Goal: Information Seeking & Learning: Learn about a topic

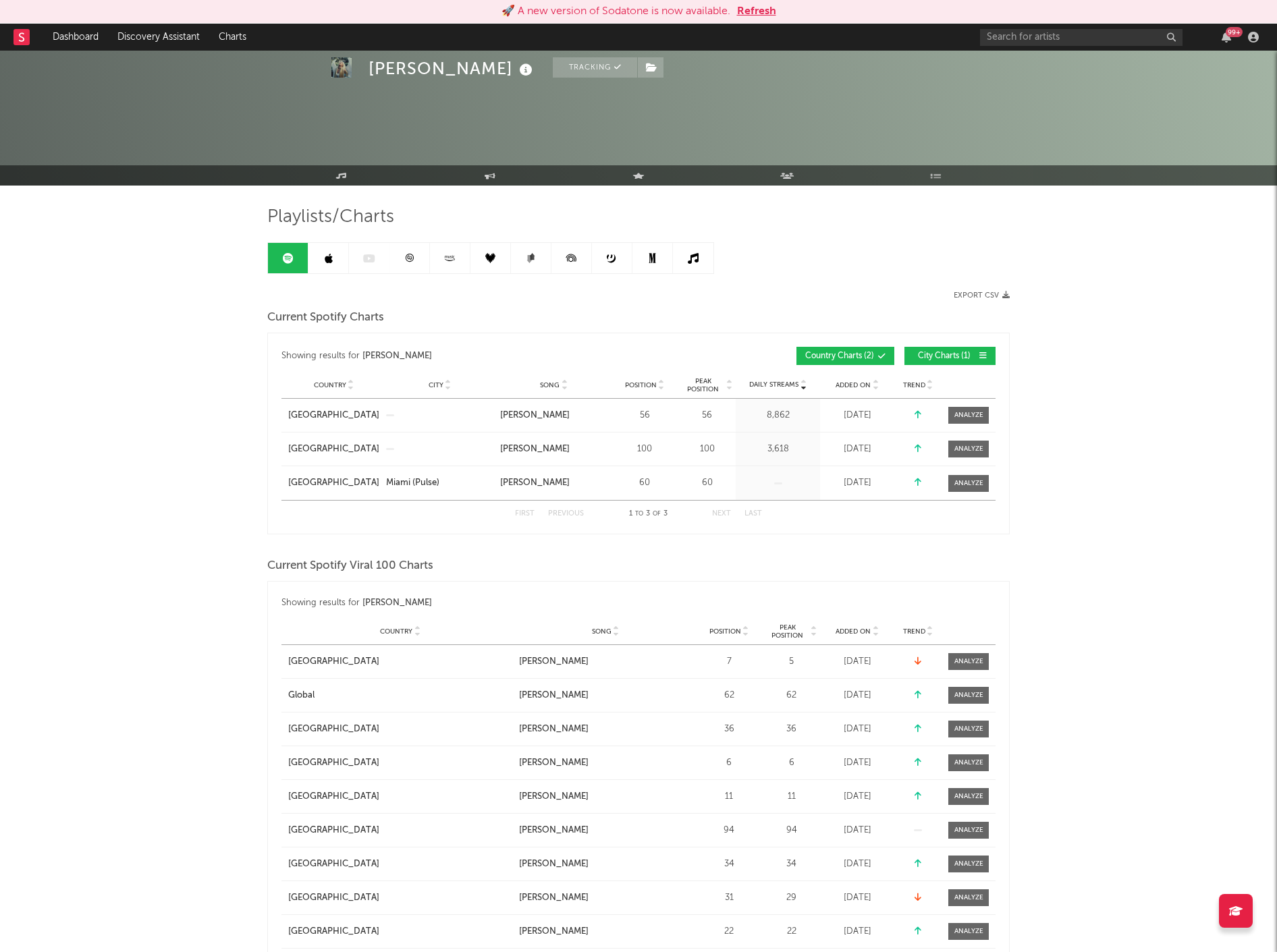
scroll to position [750, 0]
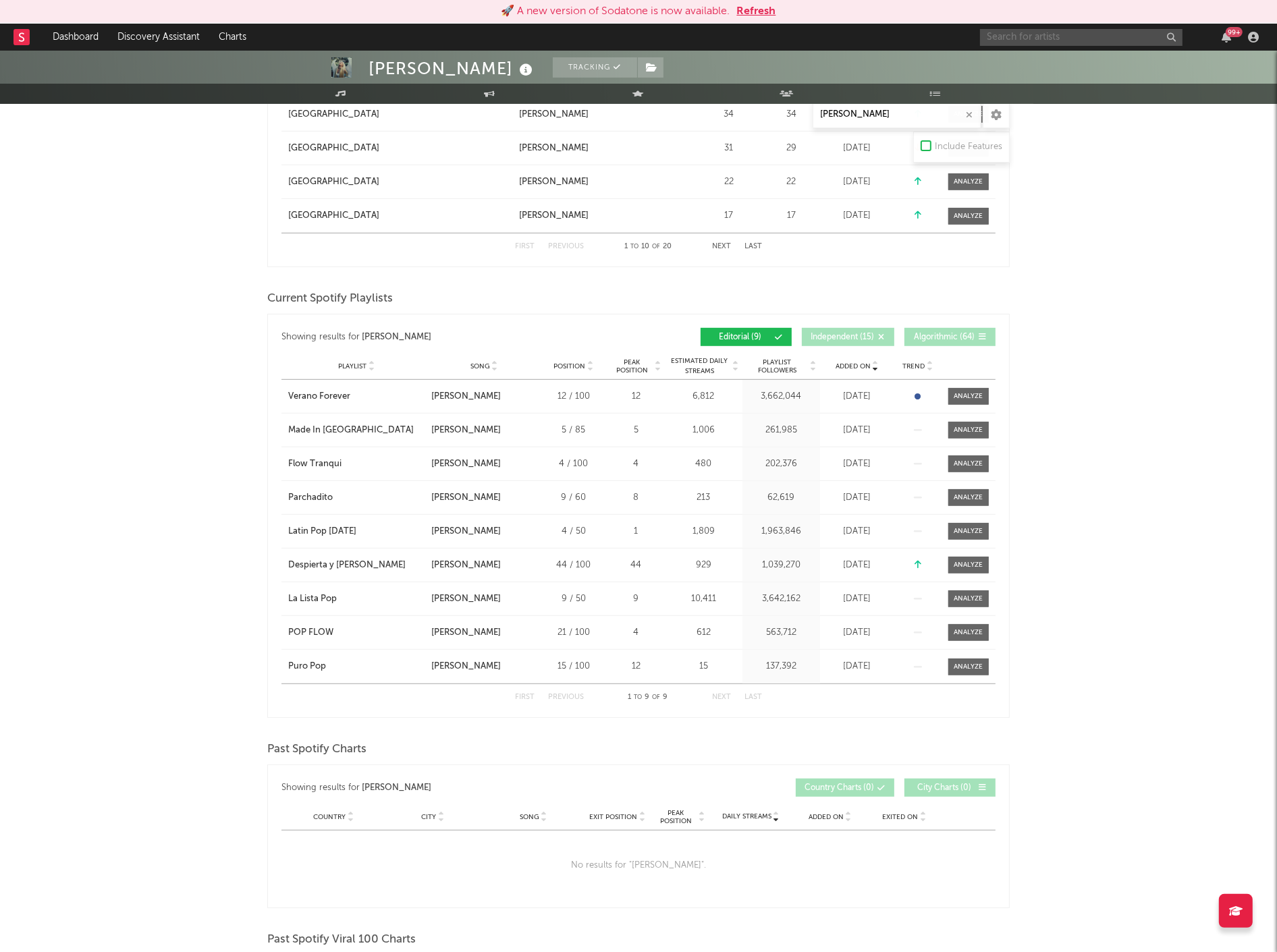
click at [1016, 36] on input "text" at bounding box center [1081, 37] width 203 height 17
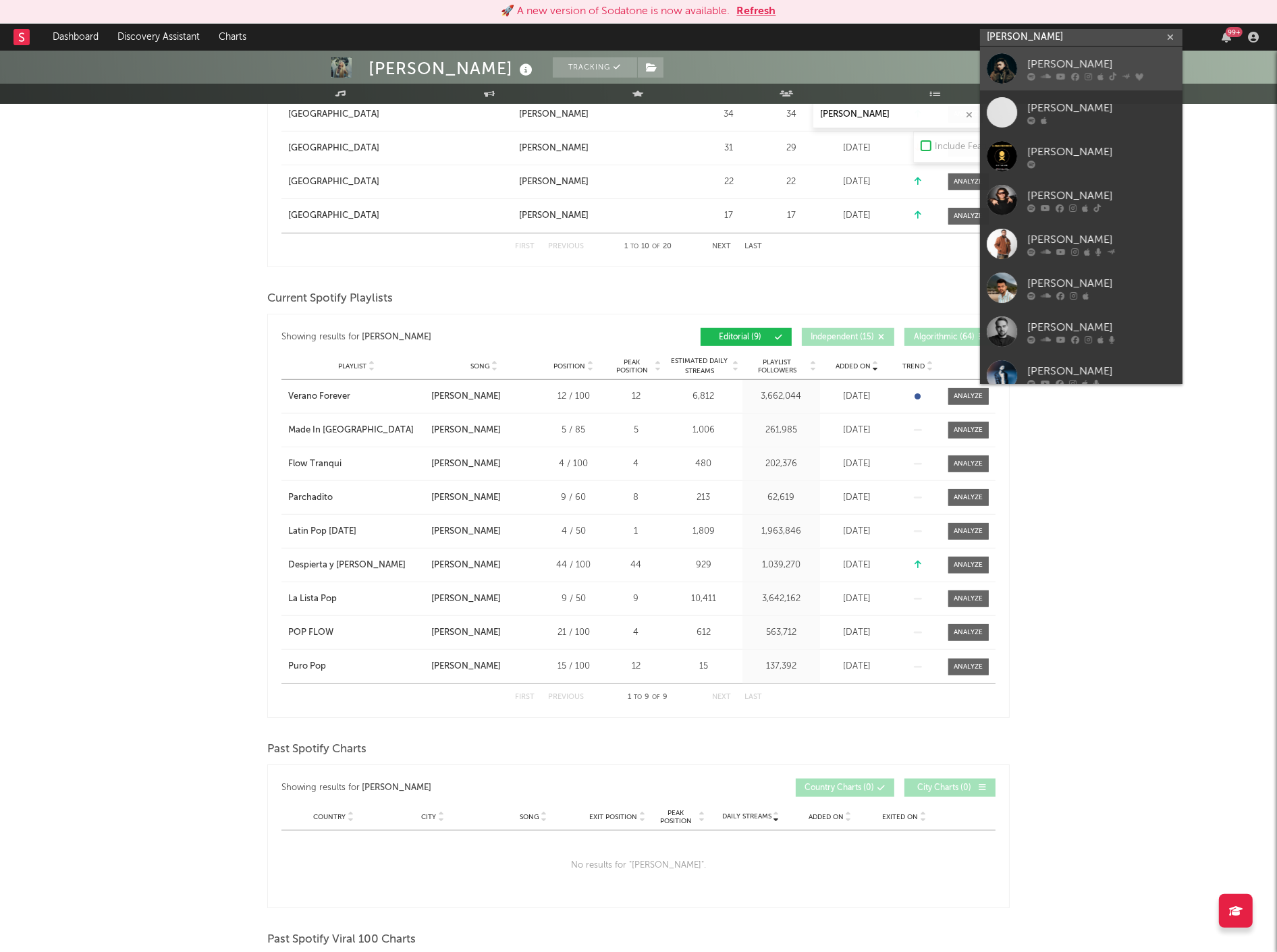
type input "kris r"
click at [1084, 57] on div "[PERSON_NAME]" at bounding box center [1101, 64] width 148 height 16
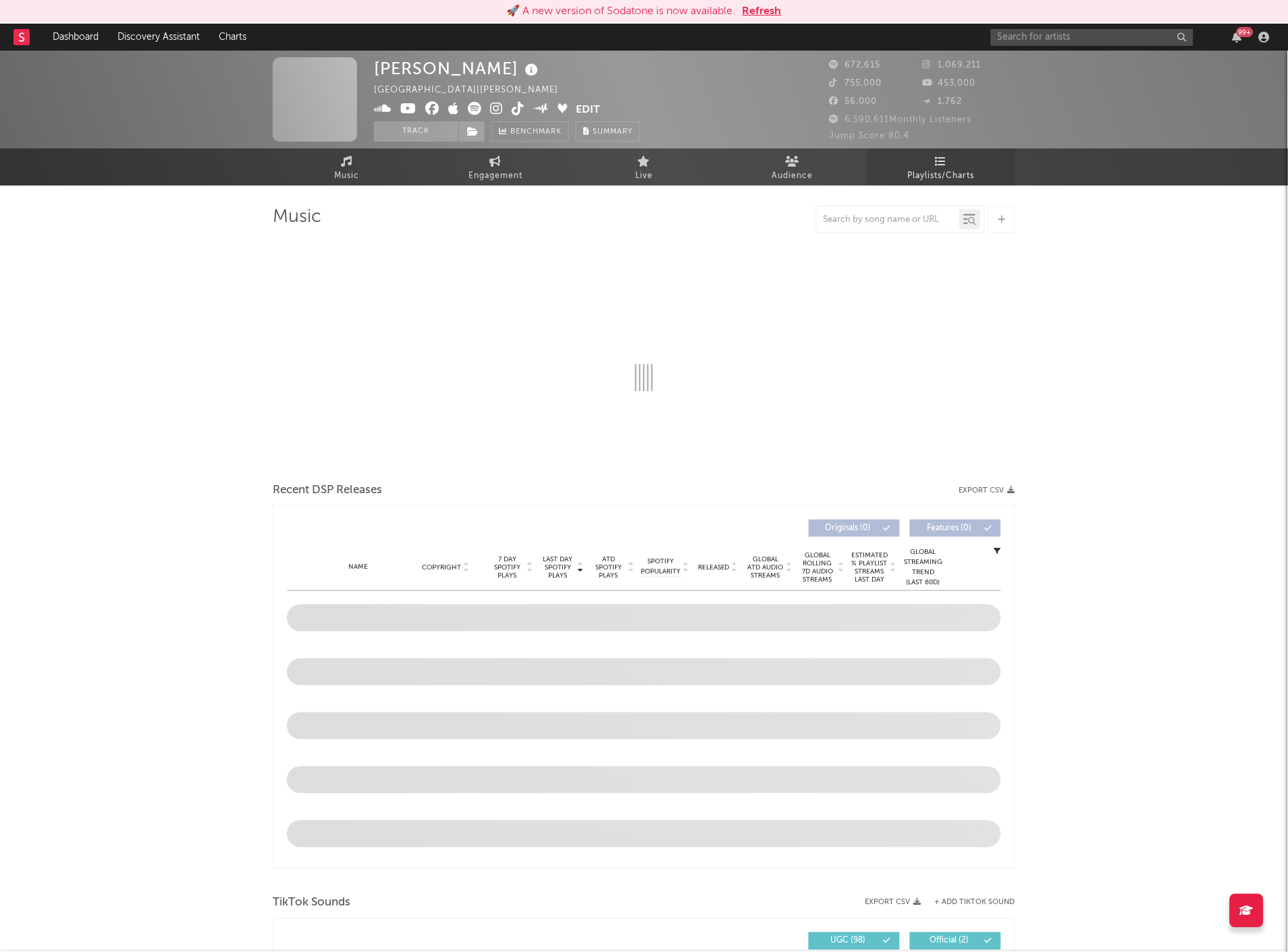
select select "6m"
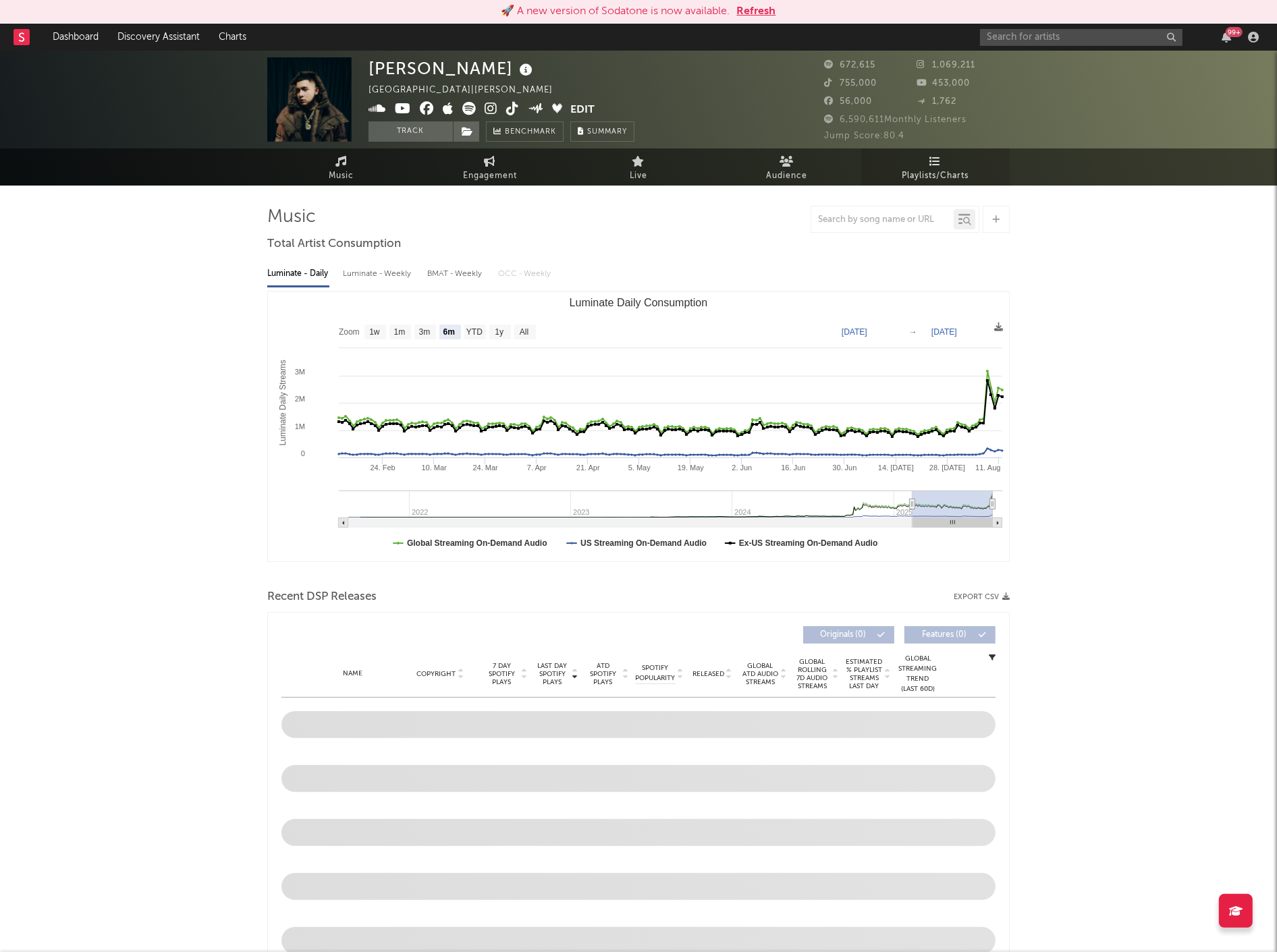
click at [969, 170] on span "Playlists/Charts" at bounding box center [936, 176] width 67 height 16
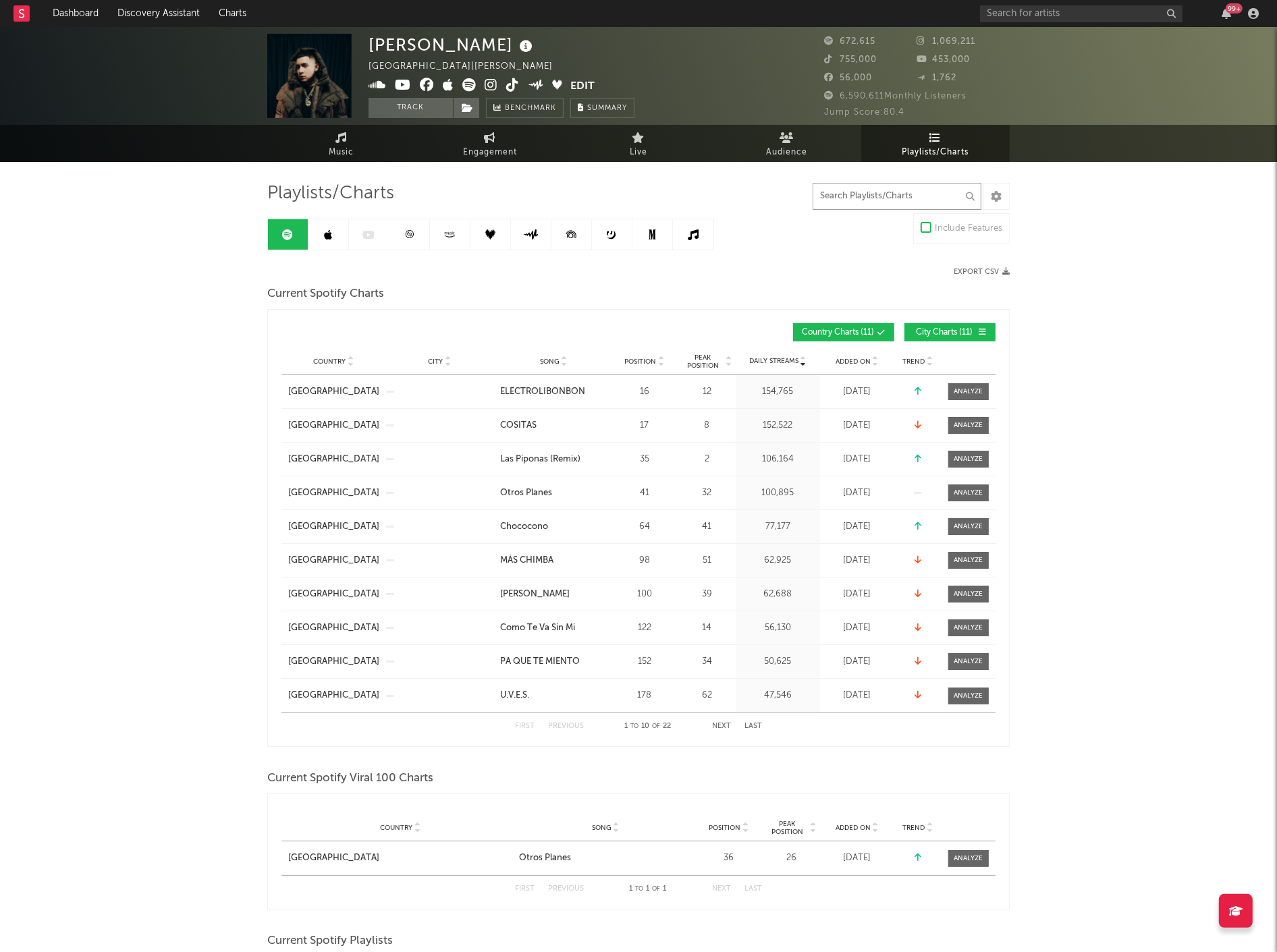
click at [870, 196] on input "text" at bounding box center [897, 197] width 169 height 27
click at [963, 148] on span "Playlists/Charts" at bounding box center [936, 153] width 67 height 16
click at [872, 189] on input "text" at bounding box center [897, 197] width 169 height 27
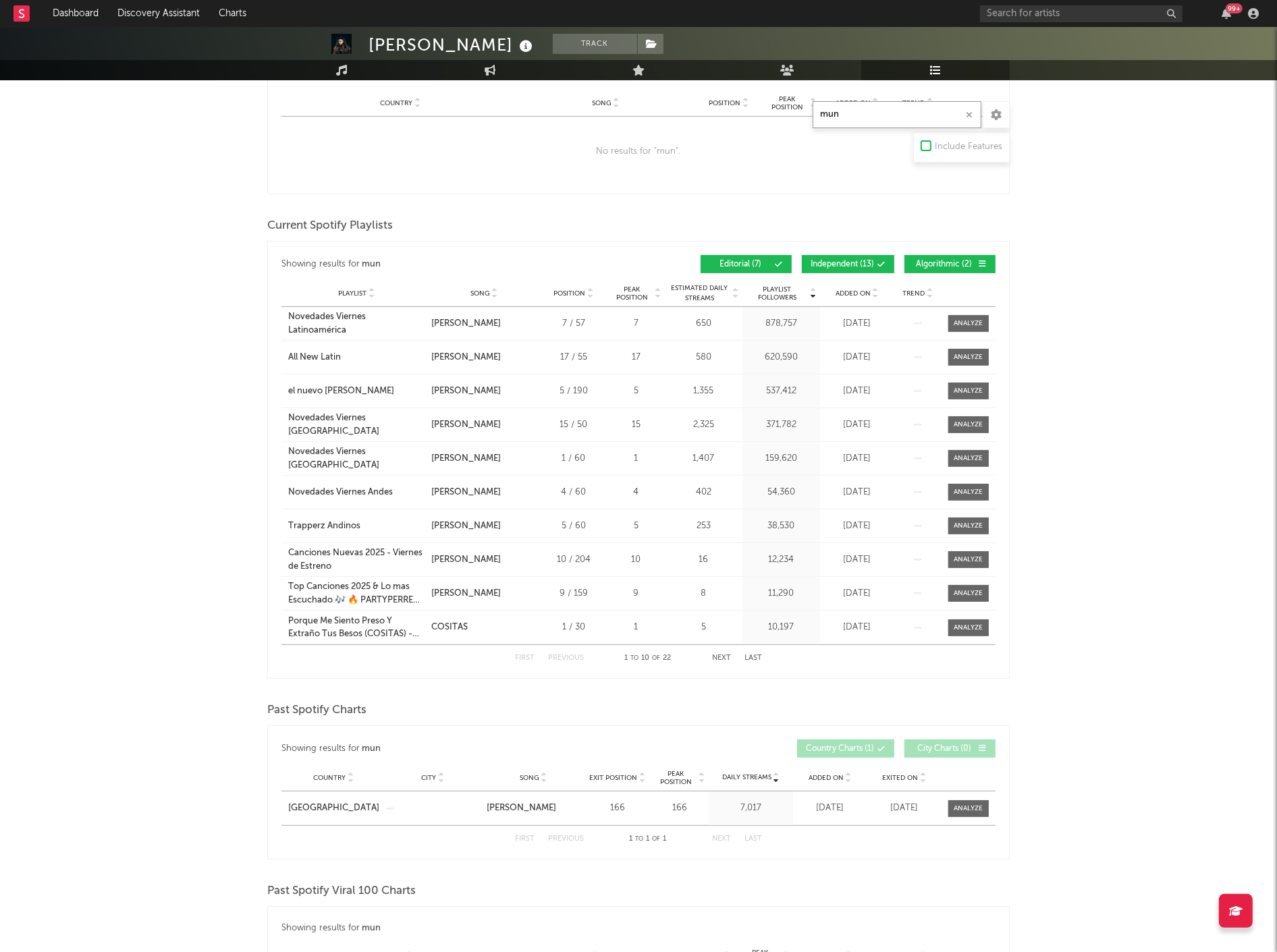
scroll to position [524, 0]
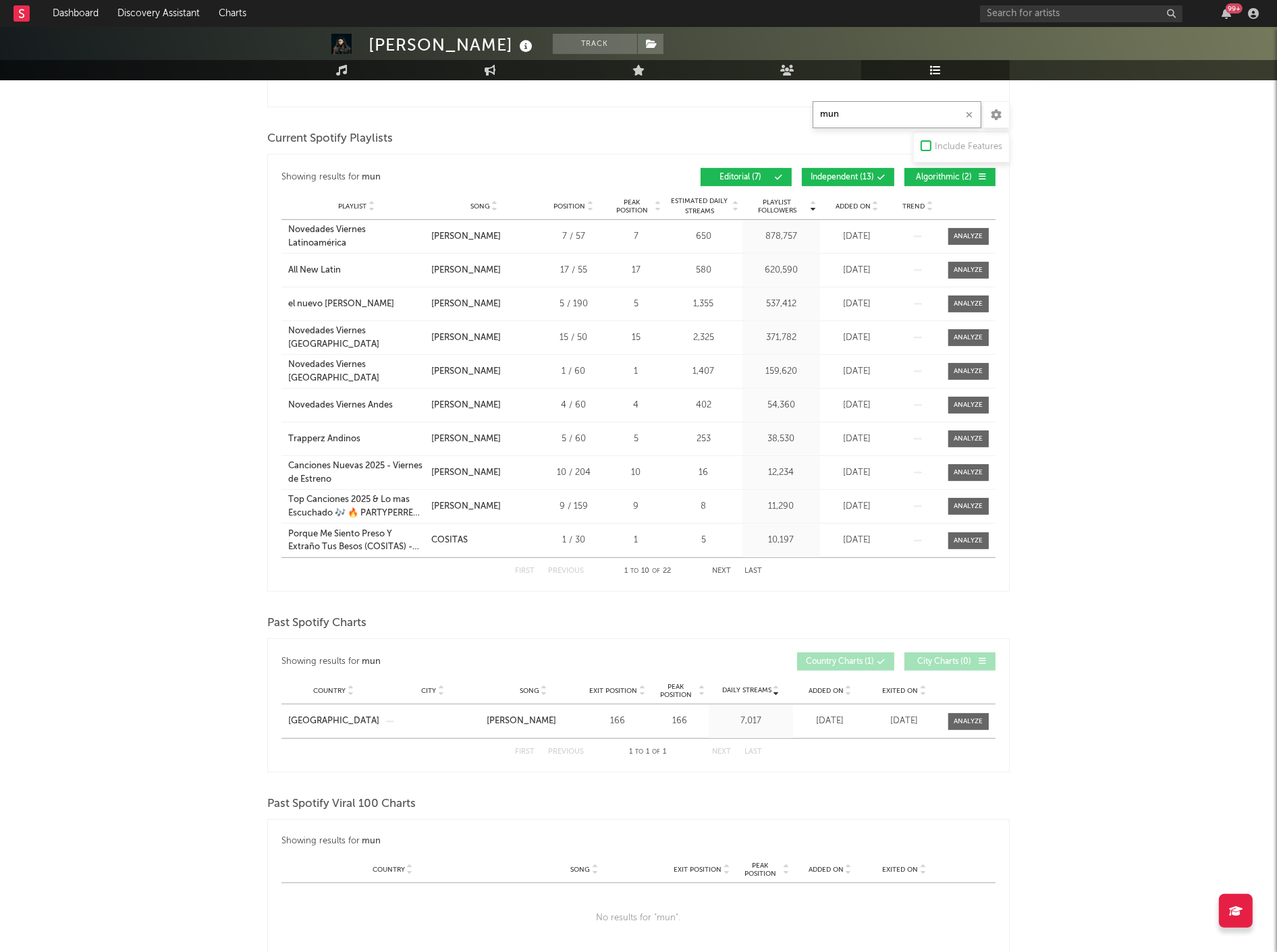
type input "mun"
click at [862, 183] on button "Independent ( 13 )" at bounding box center [848, 177] width 92 height 18
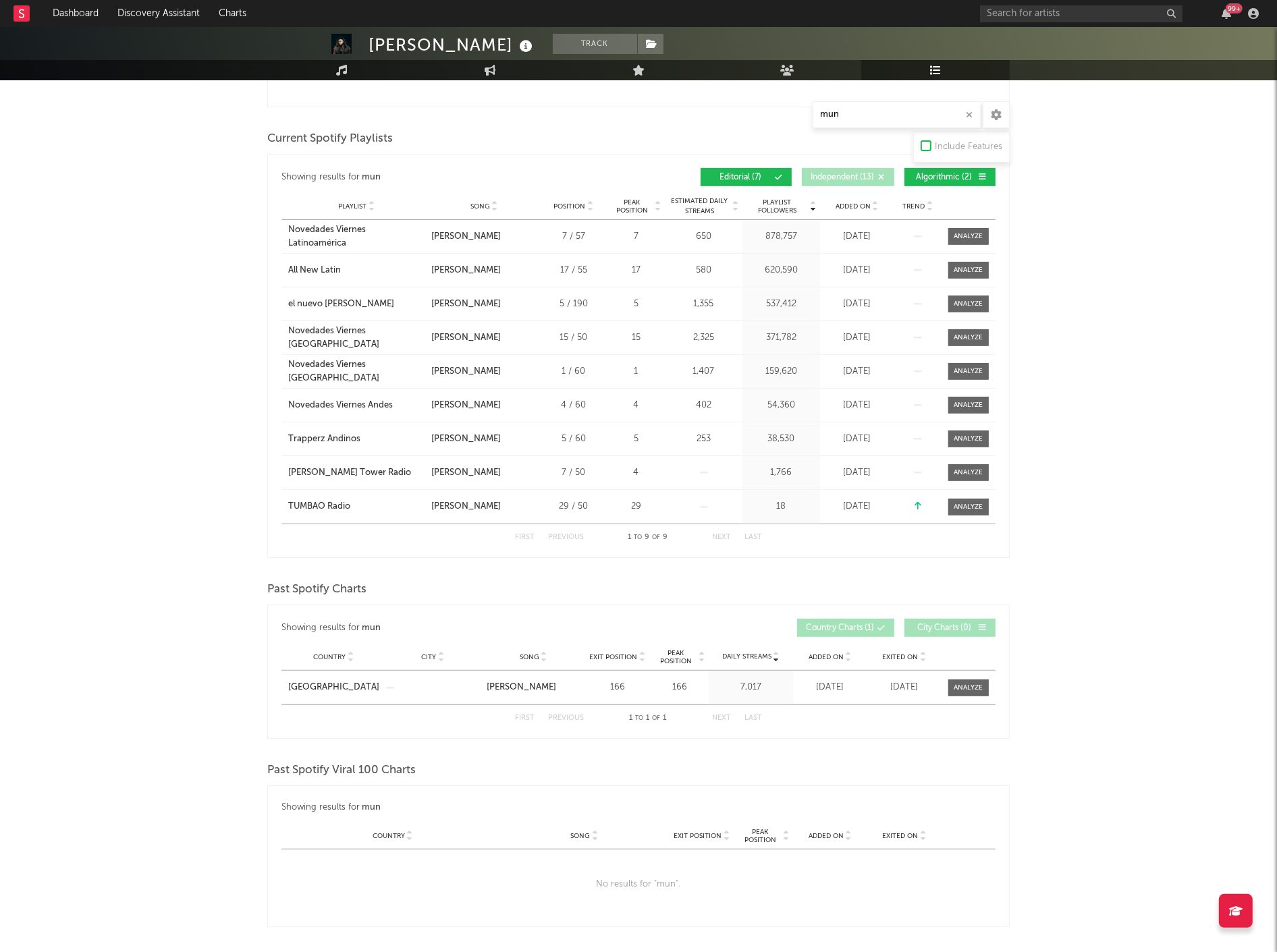
click at [987, 168] on button "Algorithmic ( 2 )" at bounding box center [950, 177] width 91 height 18
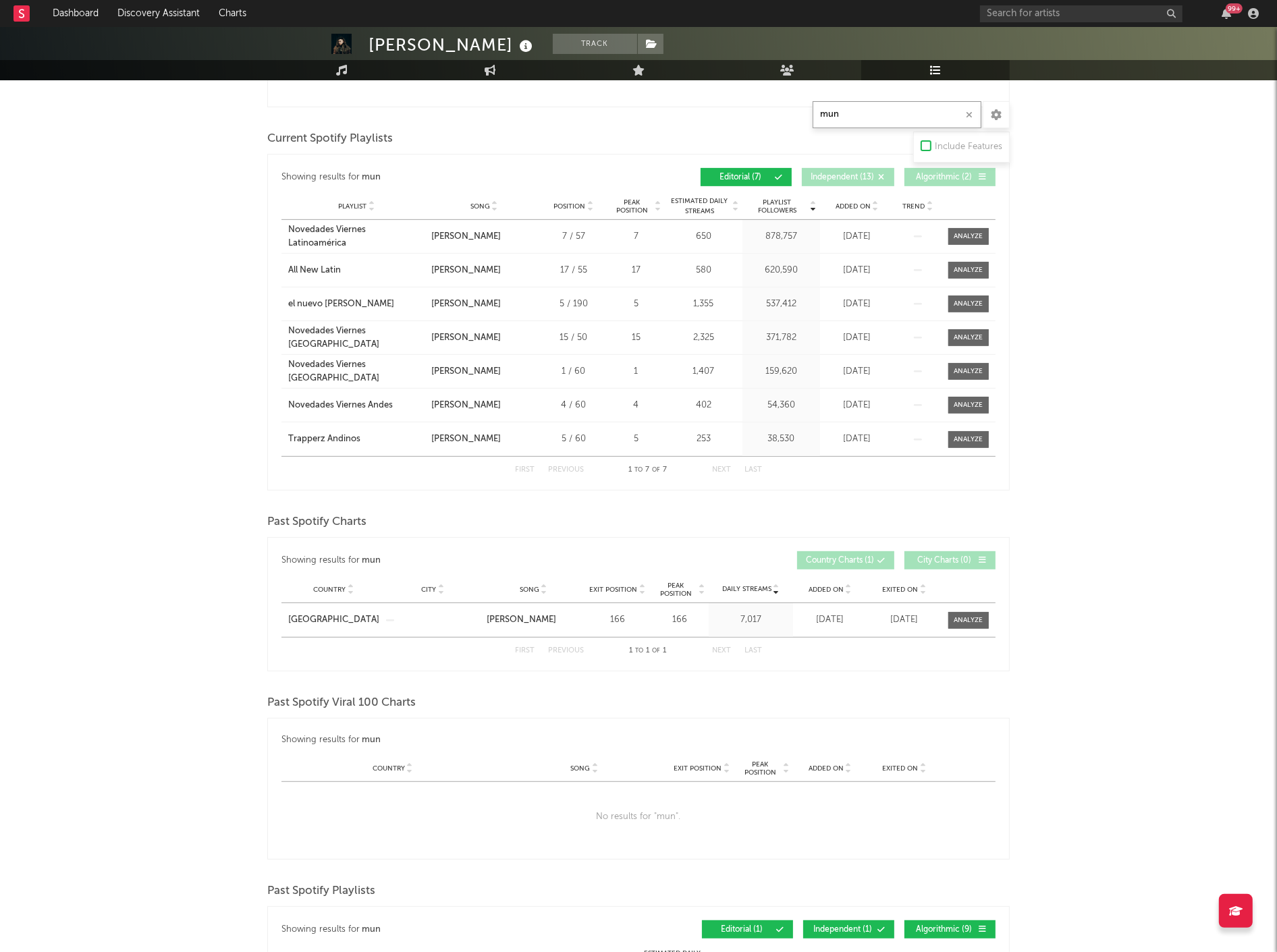
drag, startPoint x: 842, startPoint y: 116, endPoint x: 804, endPoint y: 109, distance: 38.6
click at [804, 109] on div "Playlists/Charts mun Include Features Export CSV Current Spotify Charts Showing…" at bounding box center [638, 500] width 742 height 1686
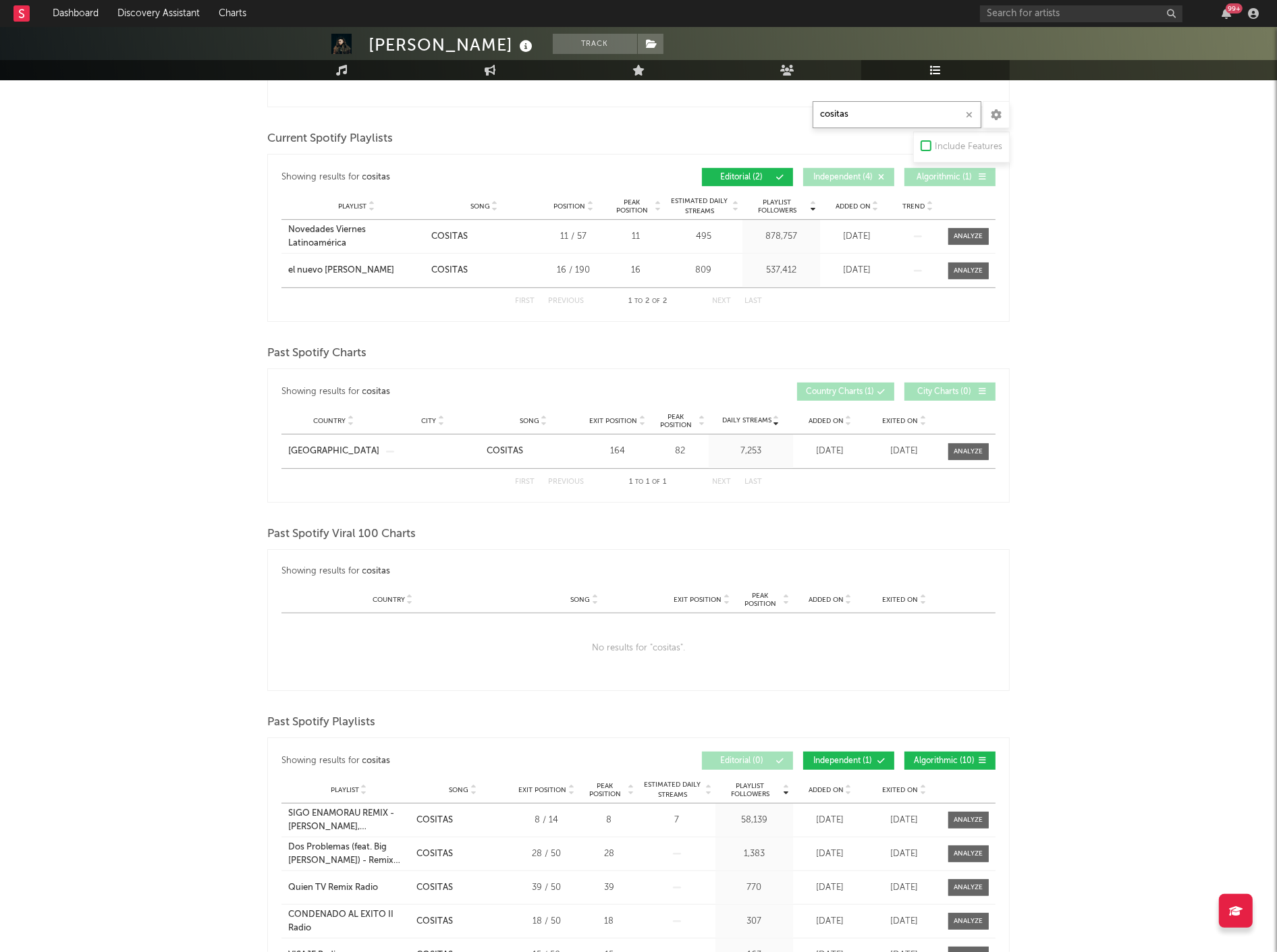
type input "cositas"
